Goal: Find contact information: Find contact information

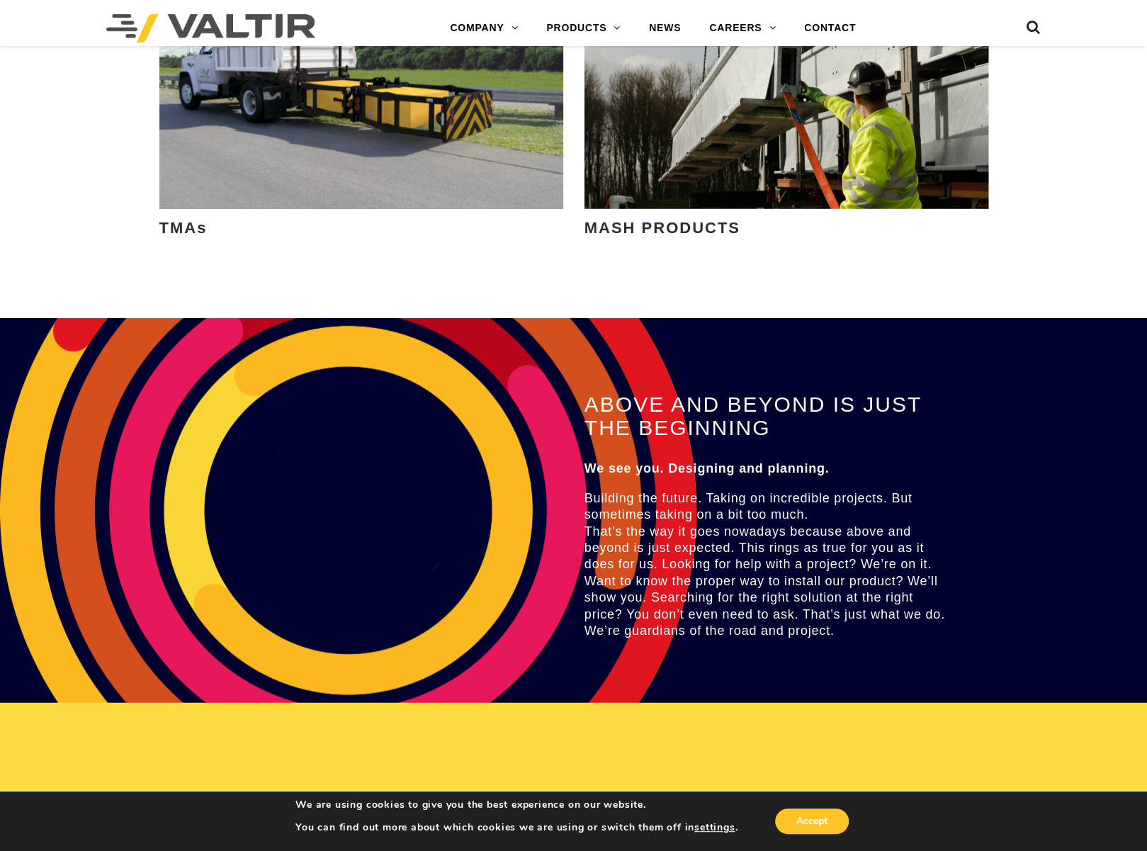
scroll to position [2991, 0]
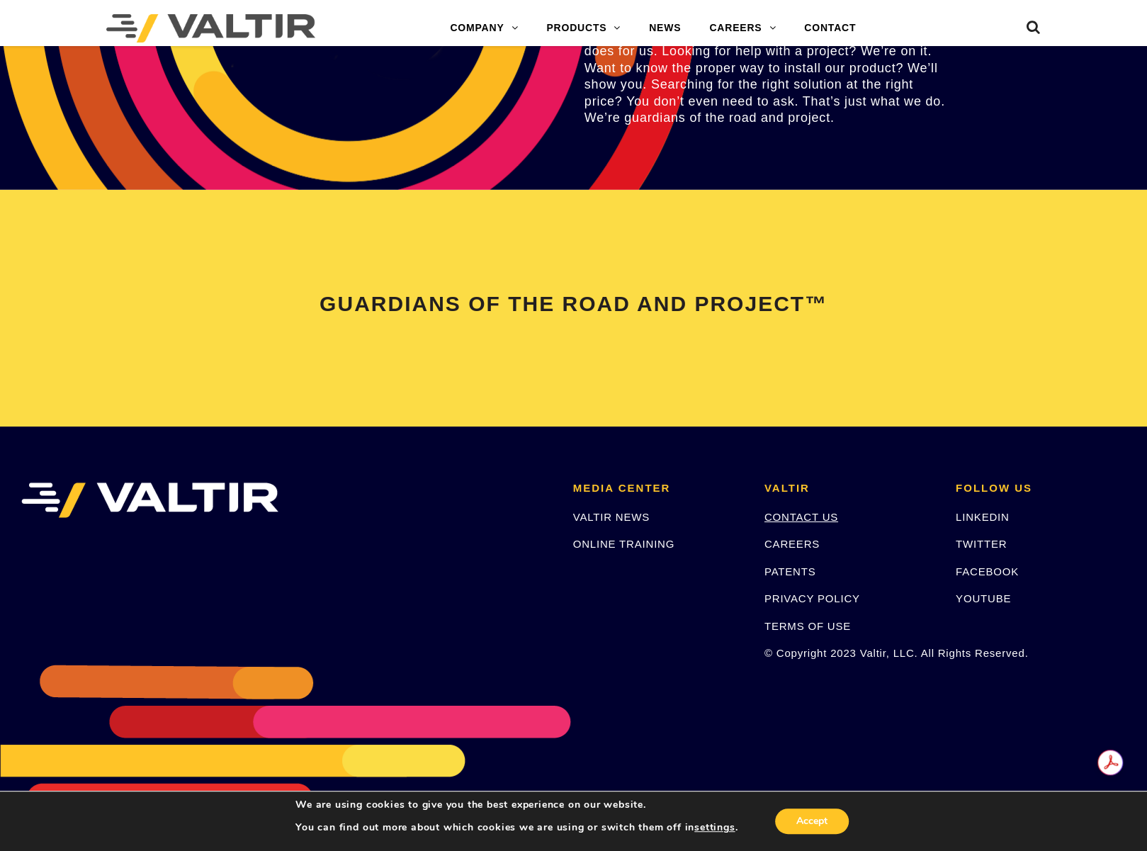
click at [792, 516] on link "CONTACT US" at bounding box center [801, 517] width 74 height 12
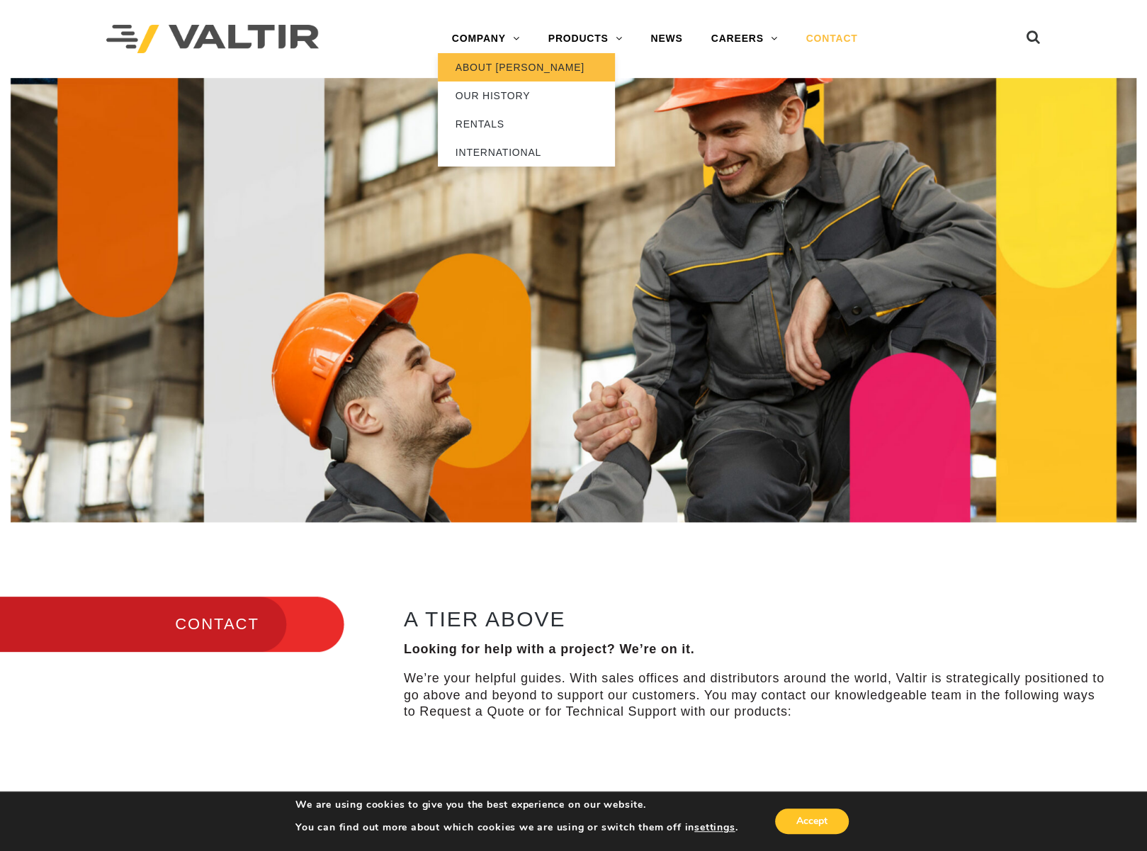
click at [491, 62] on link "ABOUT [PERSON_NAME]" at bounding box center [526, 67] width 177 height 28
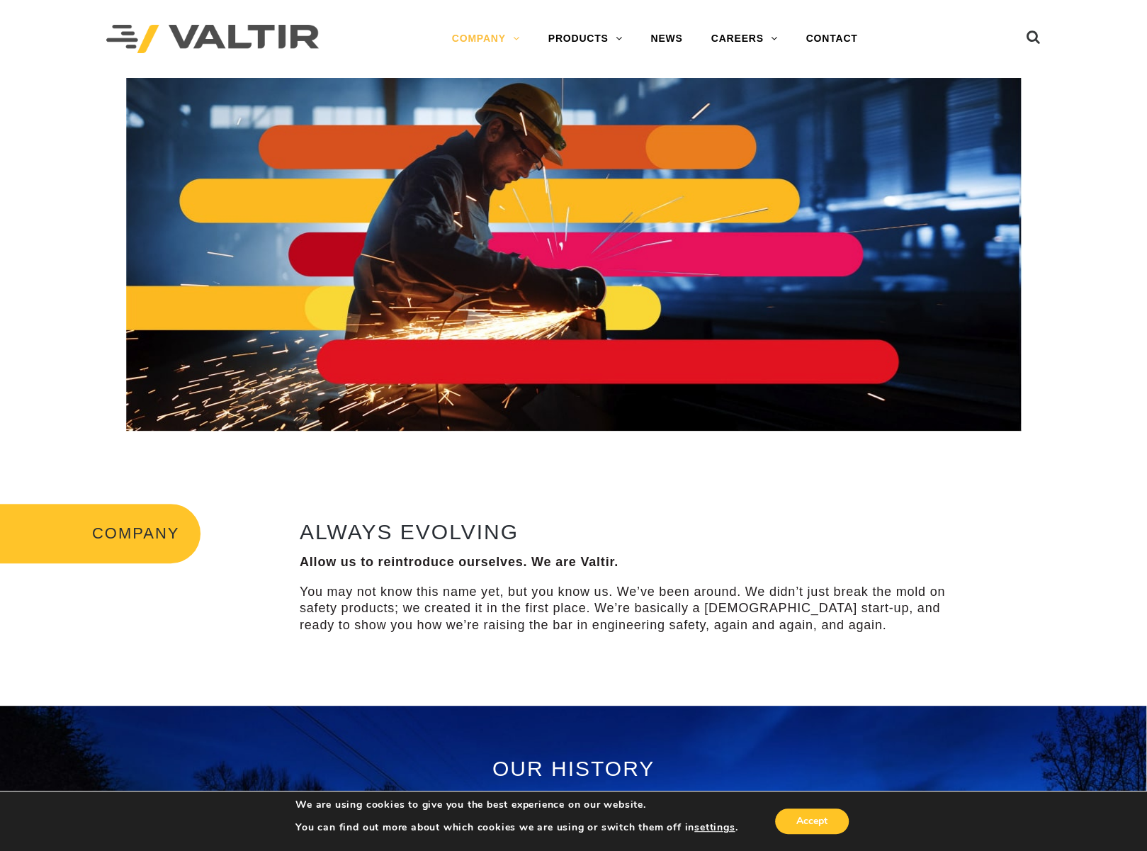
scroll to position [567, 0]
